Goal: Book appointment/travel/reservation

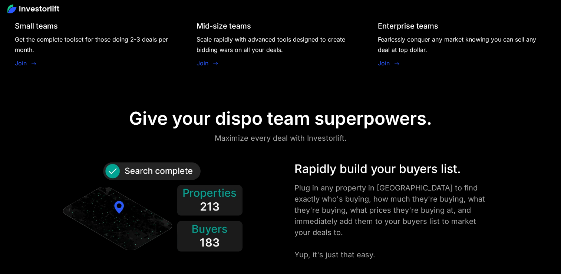
click at [47, 11] on img at bounding box center [33, 8] width 52 height 9
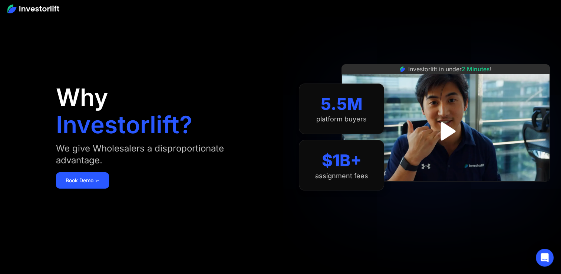
click at [47, 11] on img at bounding box center [33, 8] width 52 height 9
click at [445, 126] on img "open lightbox" at bounding box center [446, 131] width 48 height 48
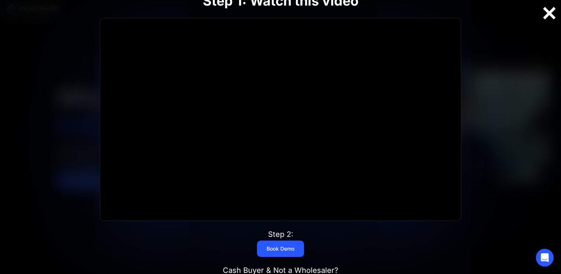
click at [555, 15] on div at bounding box center [549, 14] width 24 height 16
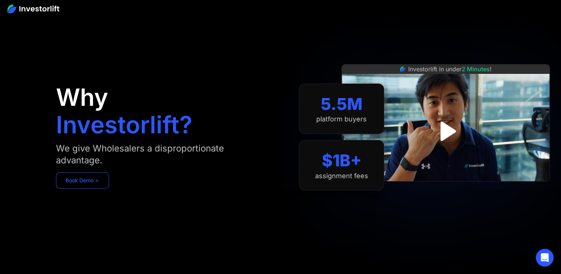
click at [82, 185] on link "Book Demo ➢" at bounding box center [82, 180] width 53 height 16
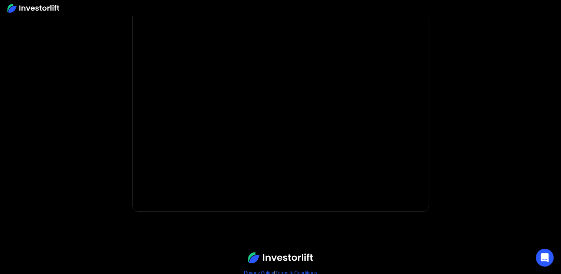
scroll to position [170, 0]
